Goal: Find contact information

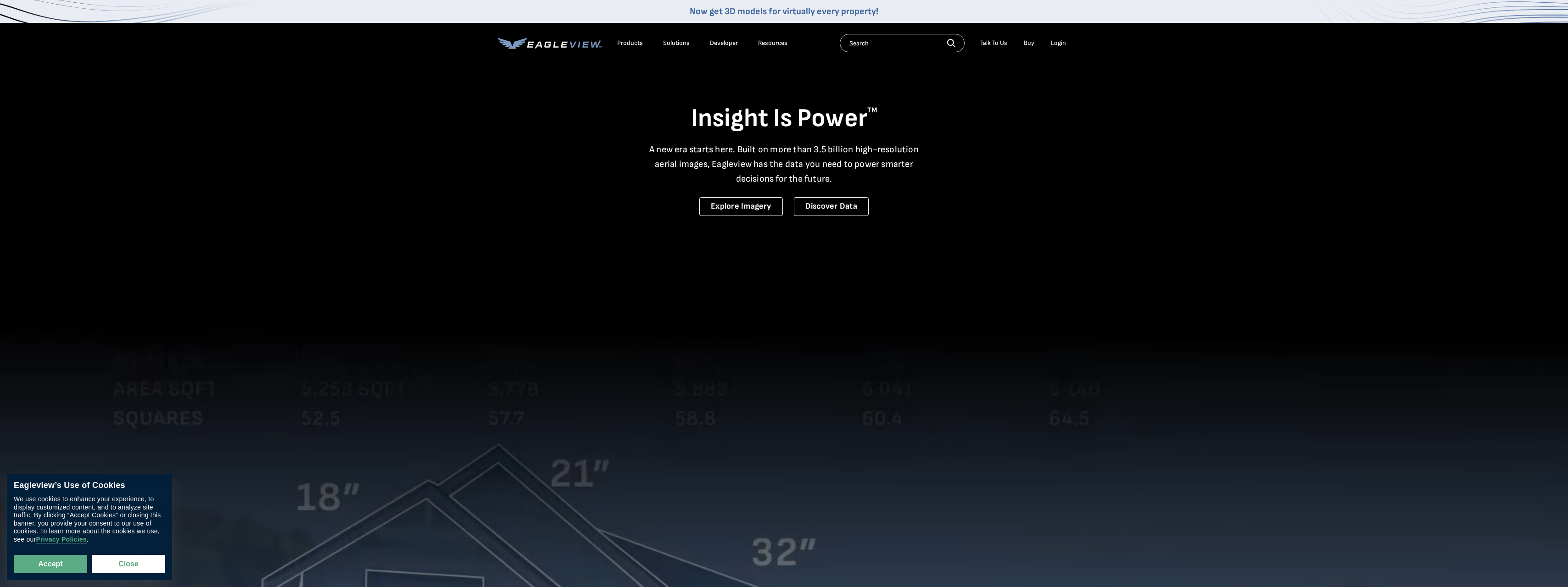
click at [987, 41] on div "Talk To Us" at bounding box center [993, 43] width 28 height 9
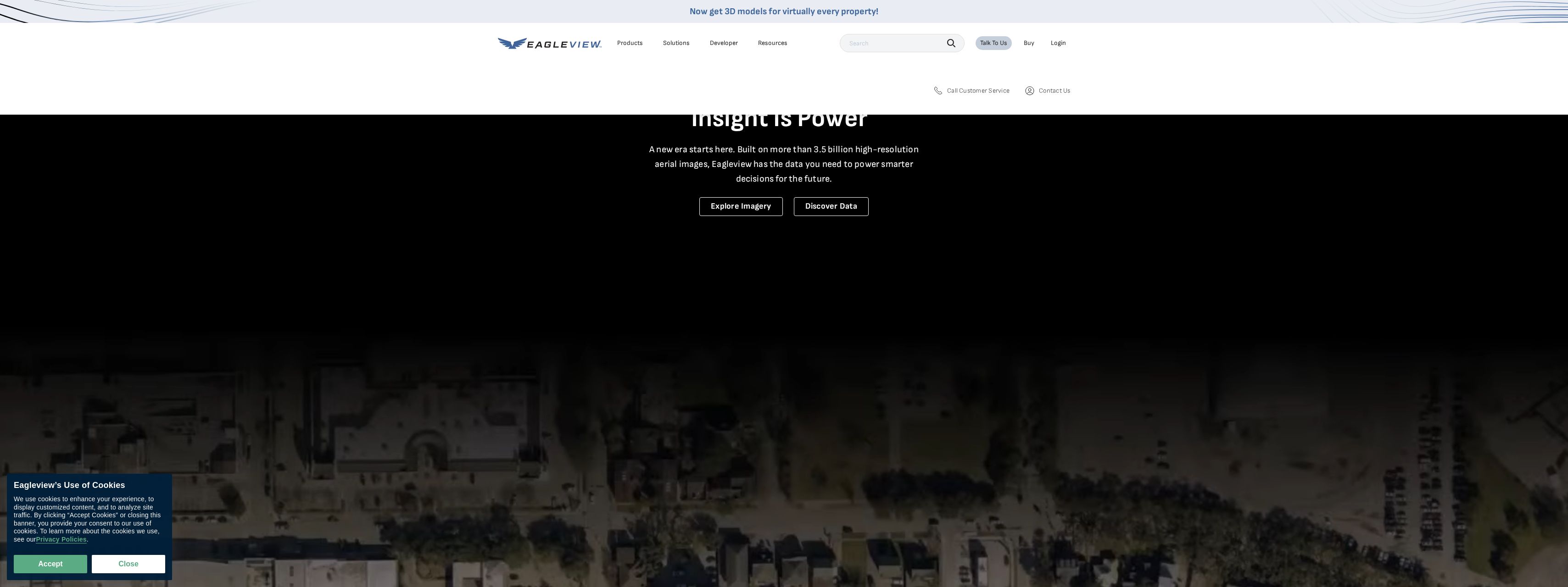
click at [984, 95] on span "Call Customer Service" at bounding box center [978, 90] width 63 height 9
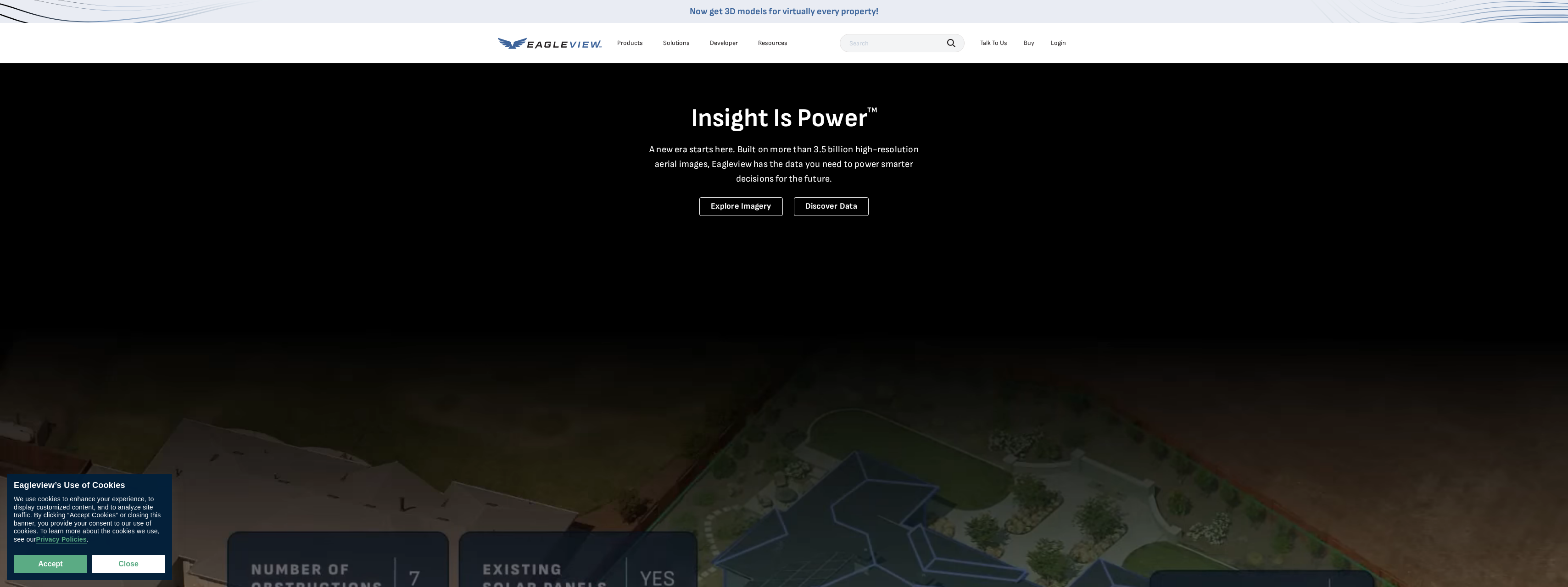
click at [1002, 42] on div "Talk To Us" at bounding box center [993, 43] width 28 height 9
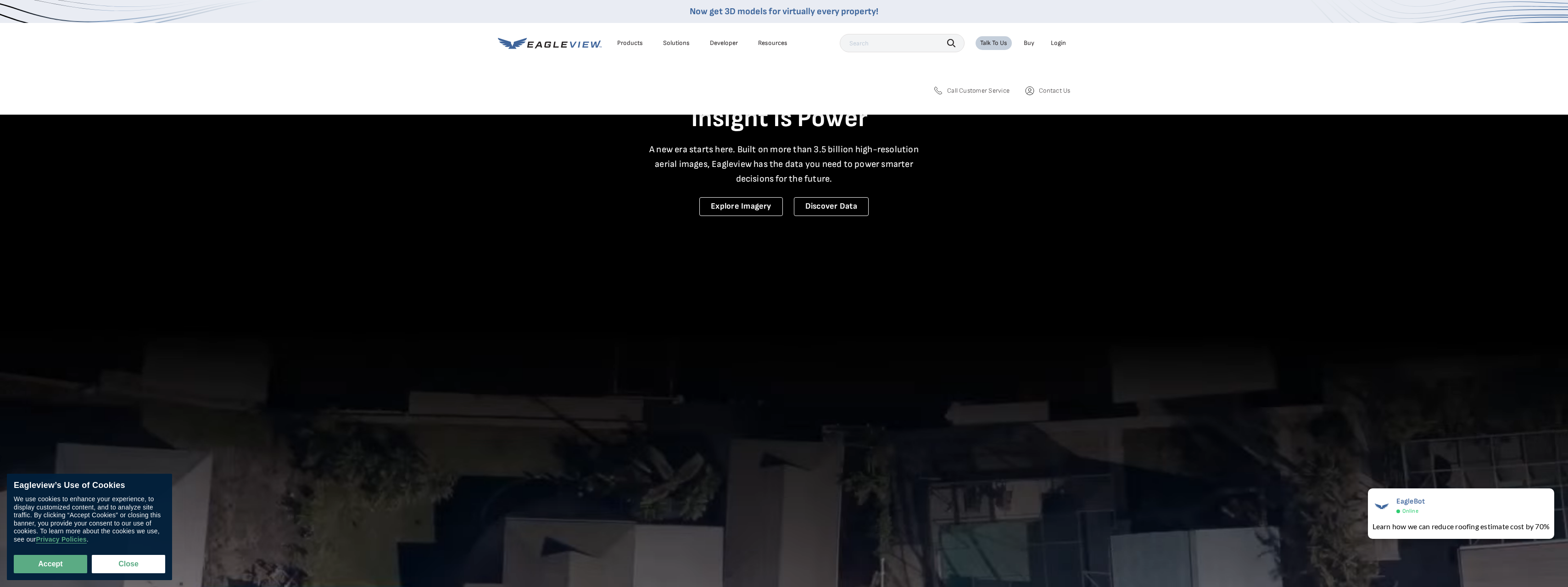
click at [995, 93] on span "Call Customer Service" at bounding box center [978, 90] width 63 height 9
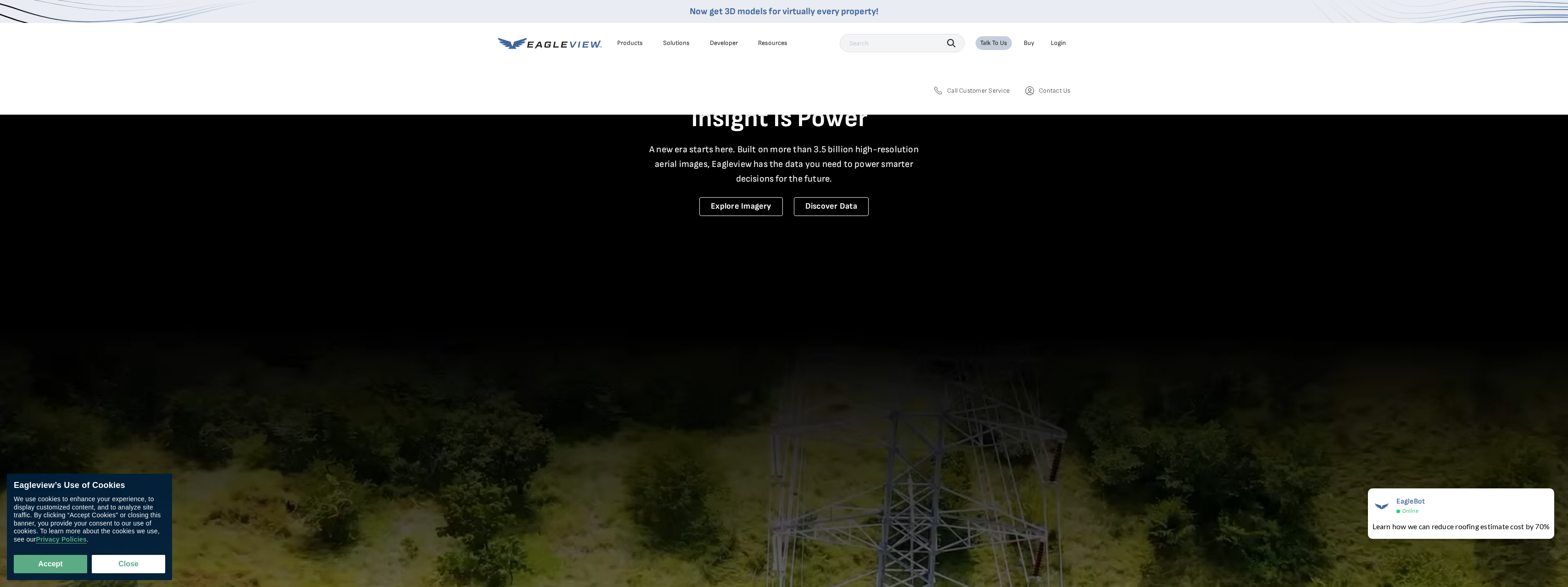
click at [1042, 91] on span "Contact Us" at bounding box center [1054, 90] width 31 height 9
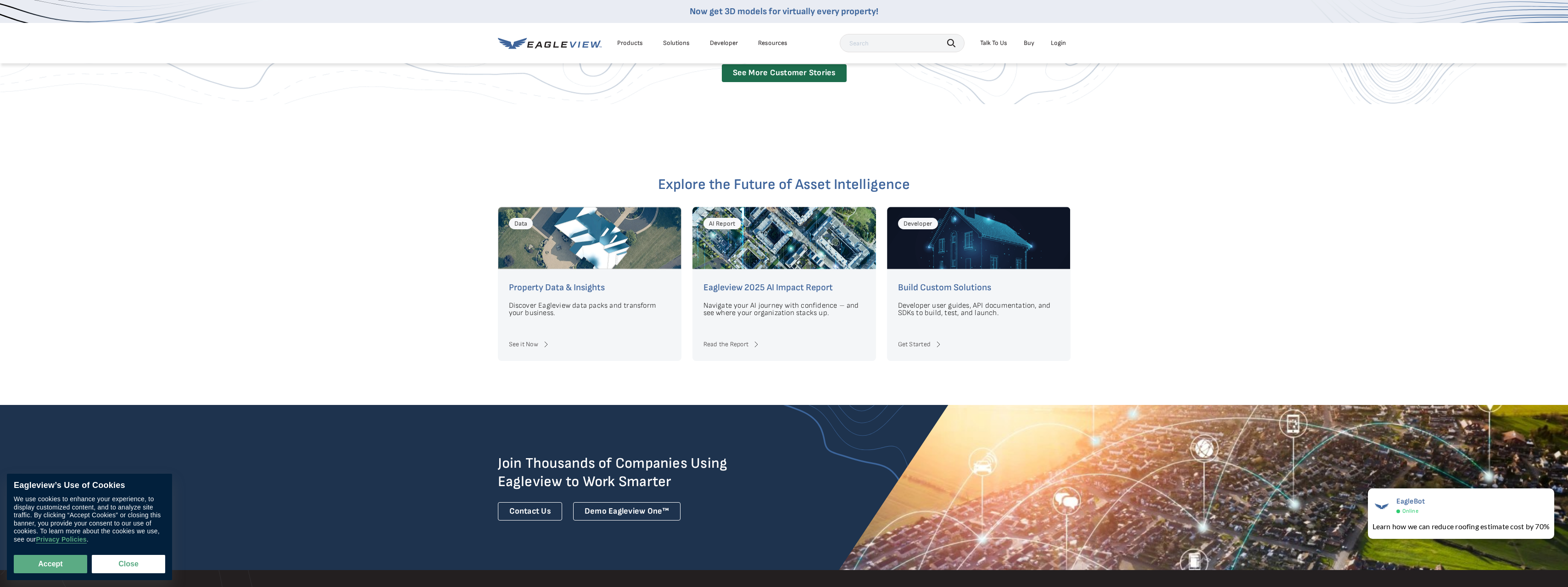
scroll to position [2752, 0]
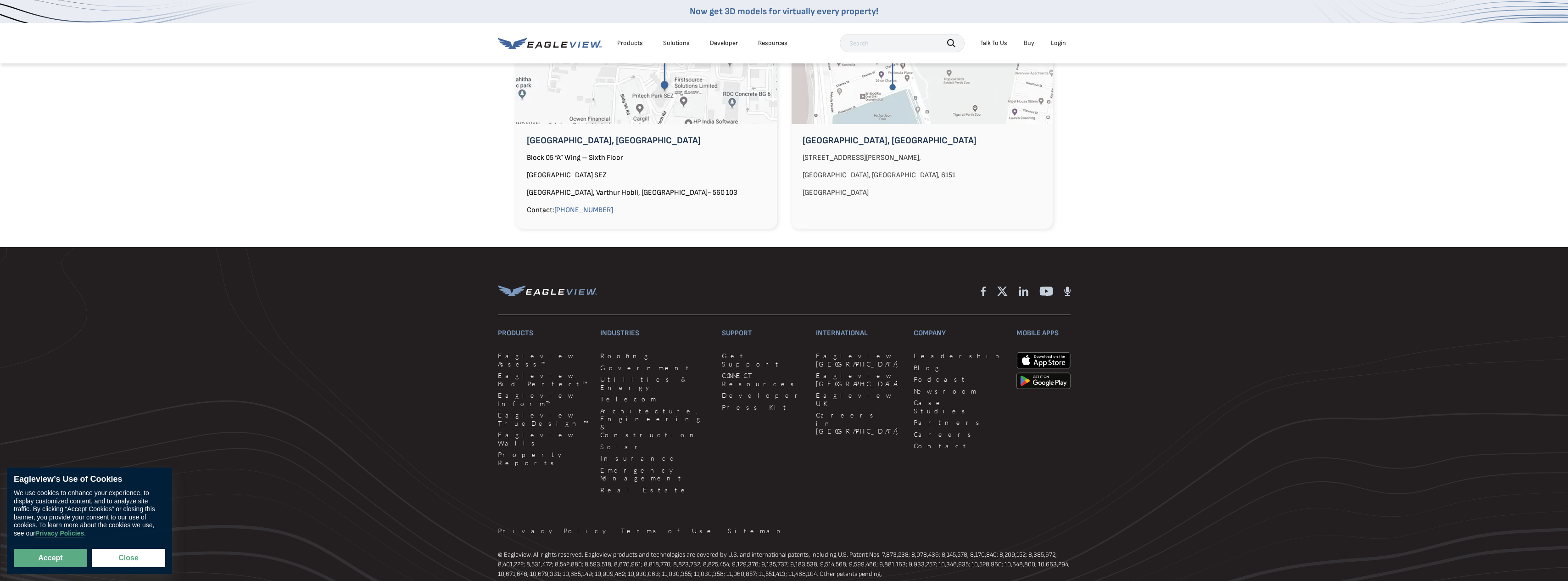
scroll to position [889, 0]
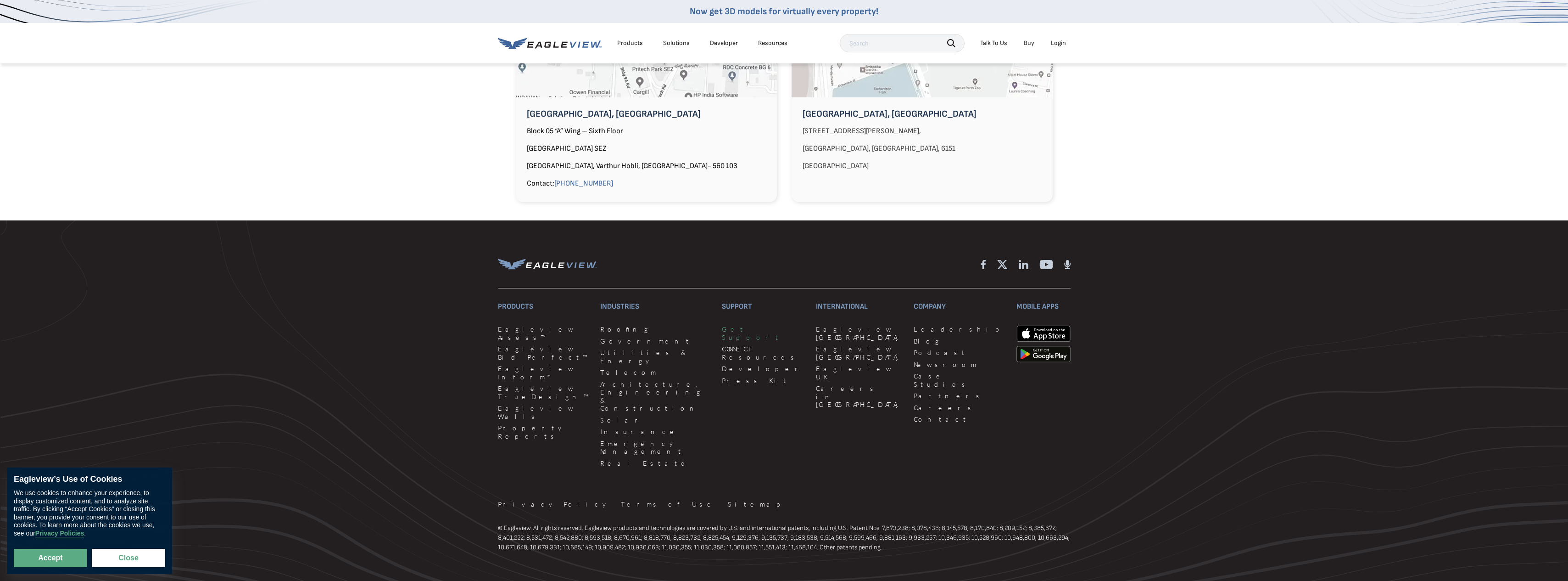
click at [722, 325] on link "Get Support" at bounding box center [764, 332] width 83 height 16
